Goal: Transaction & Acquisition: Purchase product/service

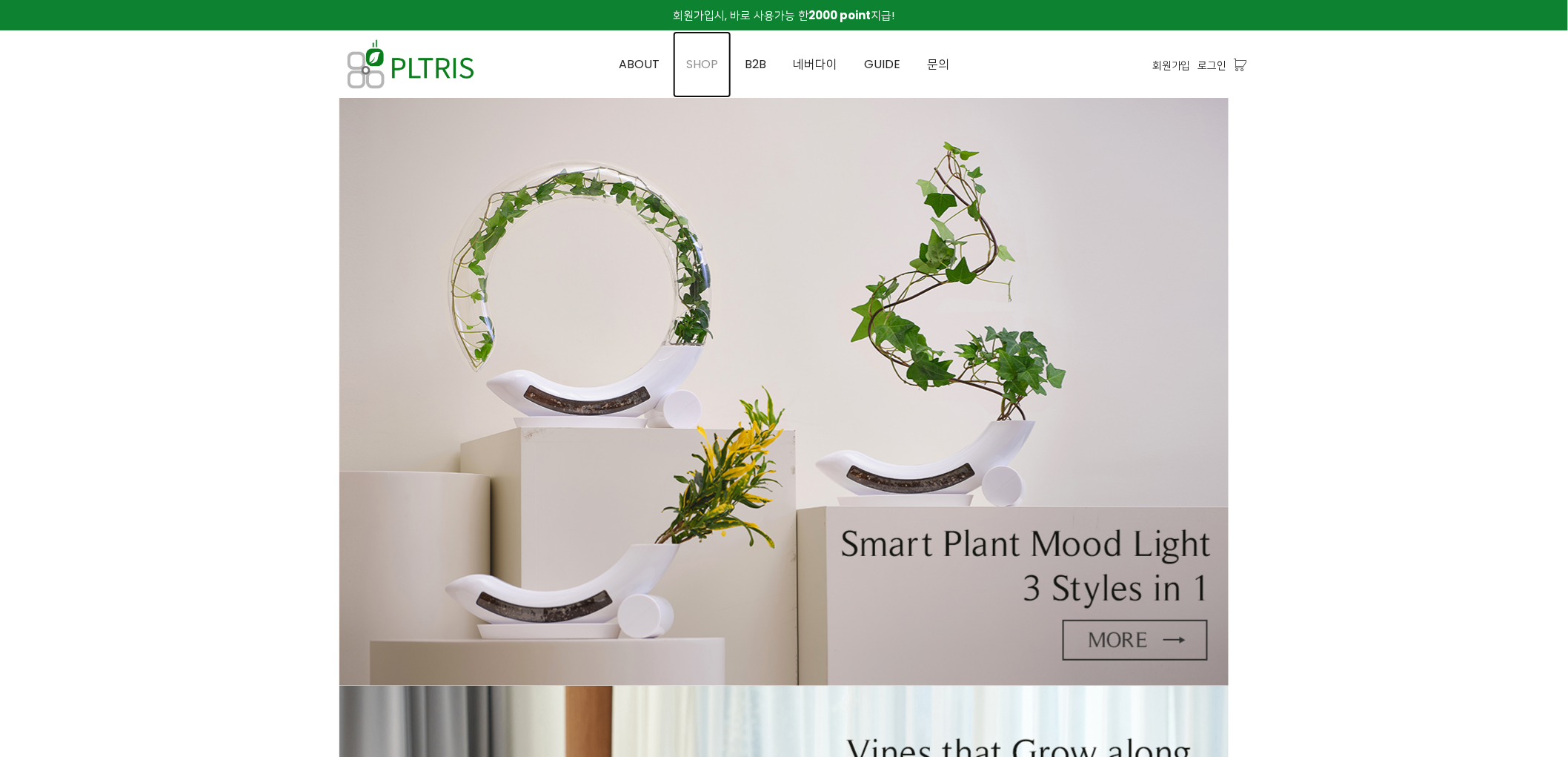
click at [715, 57] on span "SHOP" at bounding box center [702, 64] width 32 height 17
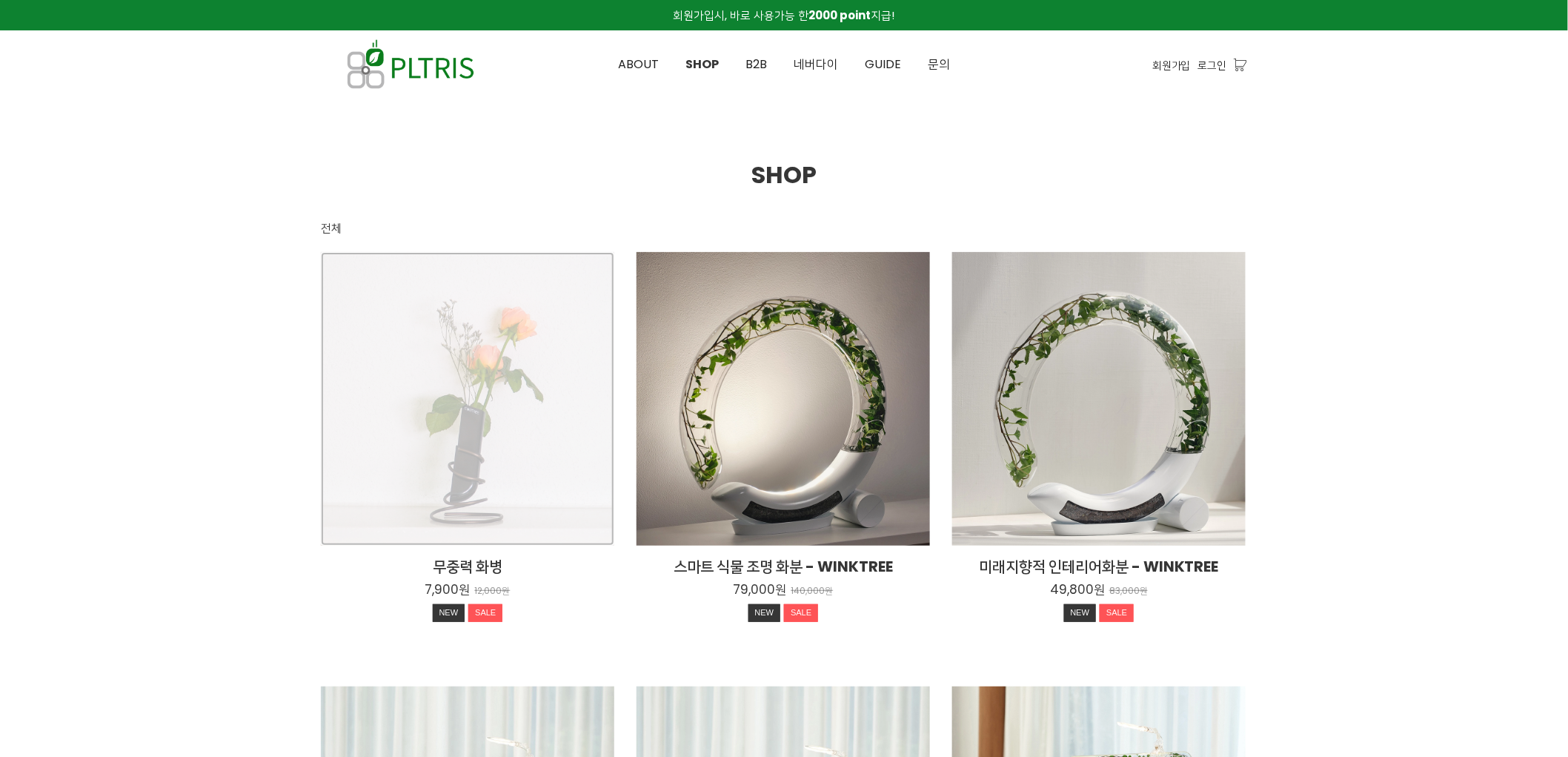
click at [456, 346] on div "무중력 화병 7,900원 12,000원 NEW SALE" at bounding box center [467, 399] width 294 height 294
